Goal: Task Accomplishment & Management: Manage account settings

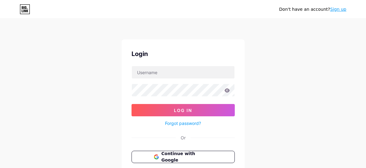
click at [187, 68] on input "text" at bounding box center [183, 72] width 103 height 12
click at [183, 74] on input "text" at bounding box center [183, 72] width 103 height 12
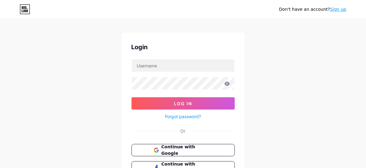
scroll to position [6, 0]
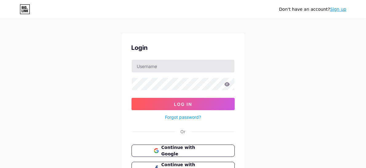
click at [170, 67] on input "text" at bounding box center [183, 66] width 103 height 12
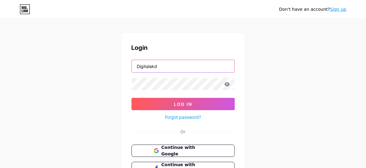
type input "Digitalakd"
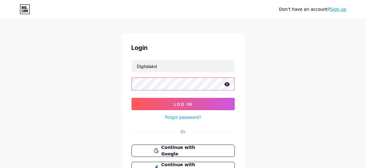
click at [132, 98] on button "Log In" at bounding box center [183, 104] width 103 height 12
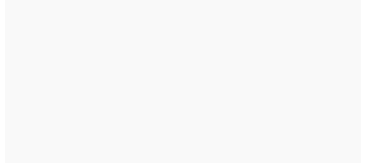
scroll to position [0, 0]
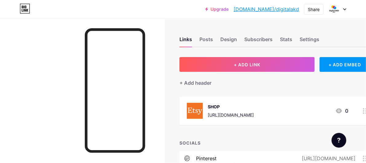
click at [306, 116] on div "SHOP [URL][DOMAIN_NAME] 0" at bounding box center [267, 111] width 161 height 16
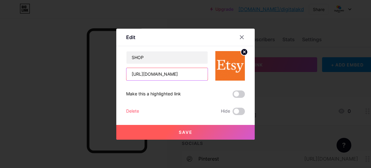
click at [190, 68] on input "[URL][DOMAIN_NAME]" at bounding box center [166, 74] width 81 height 12
paste input "[DOMAIN_NAME][URL]"
type input "[URL][DOMAIN_NAME]"
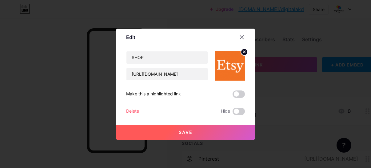
click at [189, 129] on button "Save" at bounding box center [185, 132] width 138 height 15
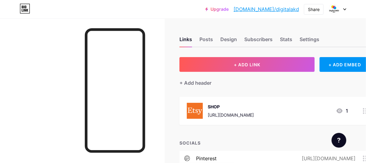
click at [191, 112] on img at bounding box center [195, 111] width 16 height 16
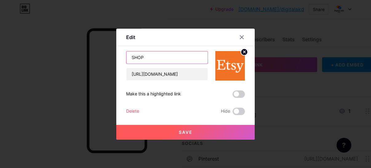
click at [176, 61] on input "SHOP" at bounding box center [166, 57] width 81 height 12
click at [242, 37] on icon at bounding box center [241, 37] width 5 height 5
